Goal: Information Seeking & Learning: Learn about a topic

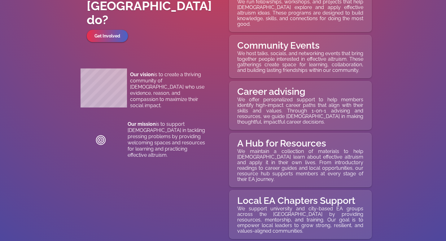
scroll to position [2504, 0]
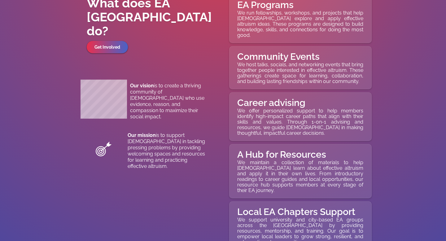
click at [256, 76] on p "We host talks, socials, and networking events that bring together people intere…" at bounding box center [300, 73] width 126 height 22
click at [242, 28] on p "We run fellowships, workshops, and projects that help Filipinos explore and app…" at bounding box center [300, 24] width 126 height 28
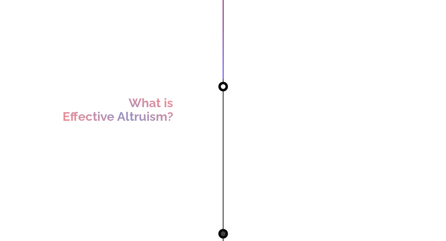
scroll to position [0, 0]
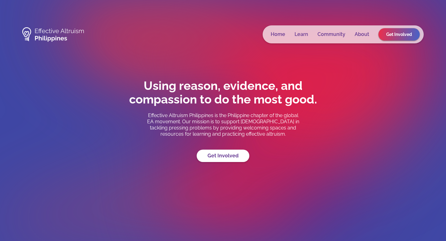
click at [339, 34] on link "Community" at bounding box center [331, 34] width 28 height 6
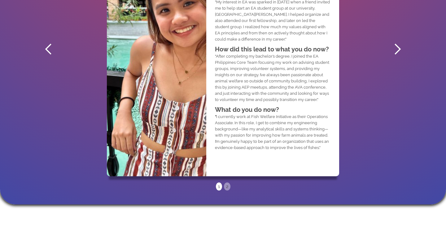
scroll to position [440, 0]
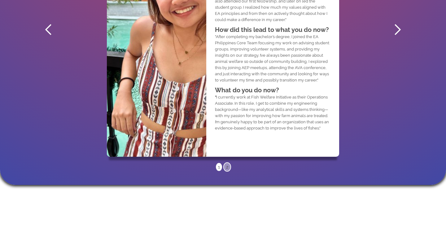
click at [224, 167] on div "2" at bounding box center [227, 167] width 6 height 8
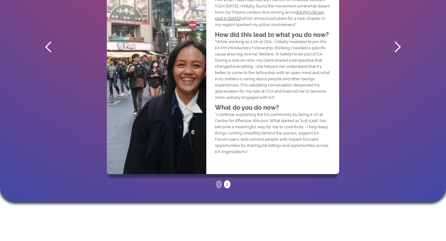
scroll to position [362, 0]
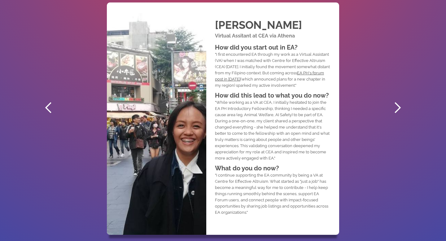
click at [399, 104] on div "next slide" at bounding box center [397, 107] width 12 height 12
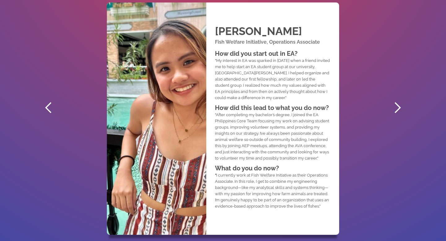
click at [400, 104] on div "next slide" at bounding box center [397, 107] width 12 height 12
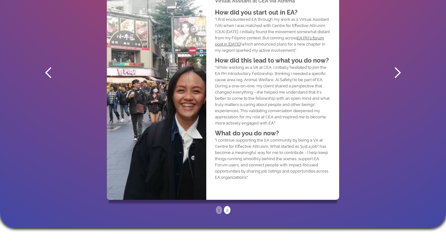
scroll to position [397, 0]
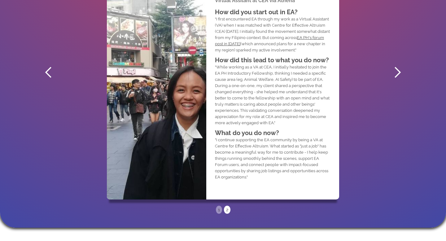
click at [46, 79] on div "previous slide" at bounding box center [48, 72] width 25 height 278
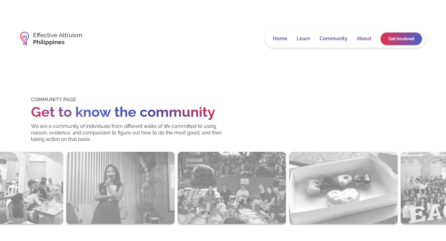
scroll to position [0, 0]
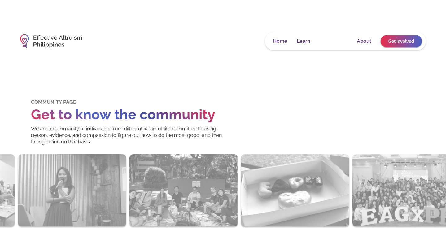
click at [328, 41] on link "Community" at bounding box center [333, 41] width 28 height 6
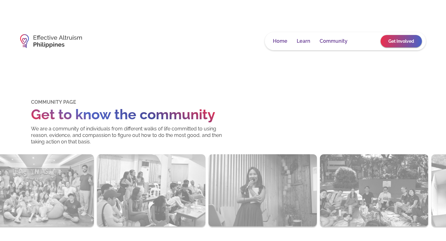
click at [363, 39] on link "About" at bounding box center [363, 41] width 15 height 6
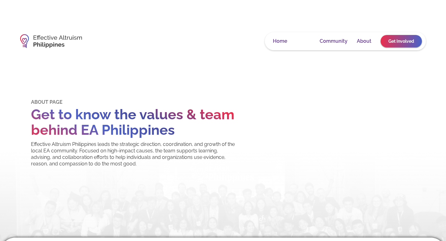
click at [306, 40] on link "Learn" at bounding box center [303, 41] width 14 height 6
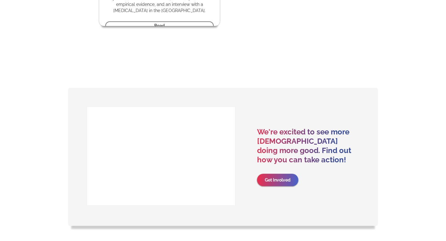
scroll to position [2111, 0]
